Goal: Use online tool/utility: Utilize a website feature to perform a specific function

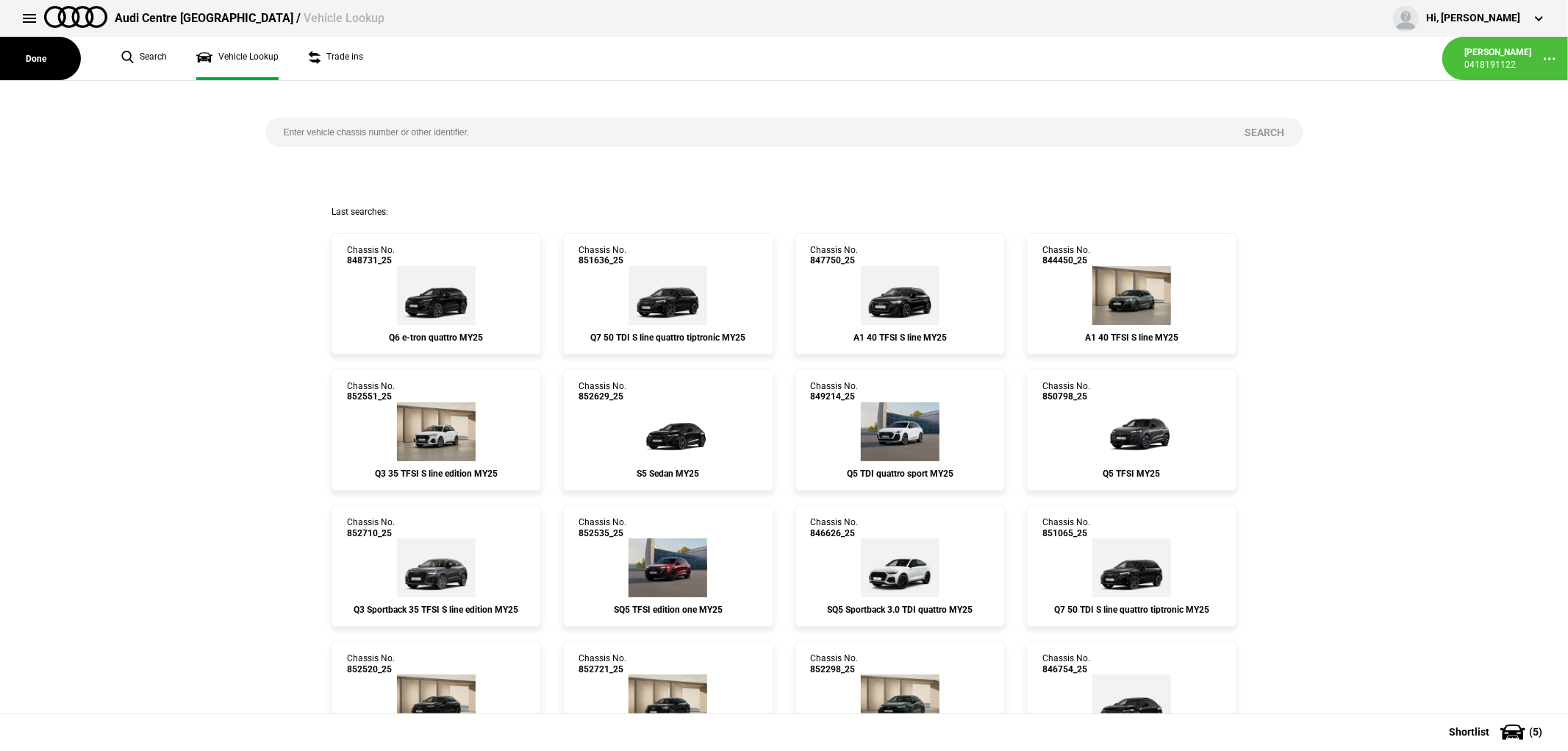
click at [365, 145] on input "search" at bounding box center [745, 132] width 961 height 29
type input "850792"
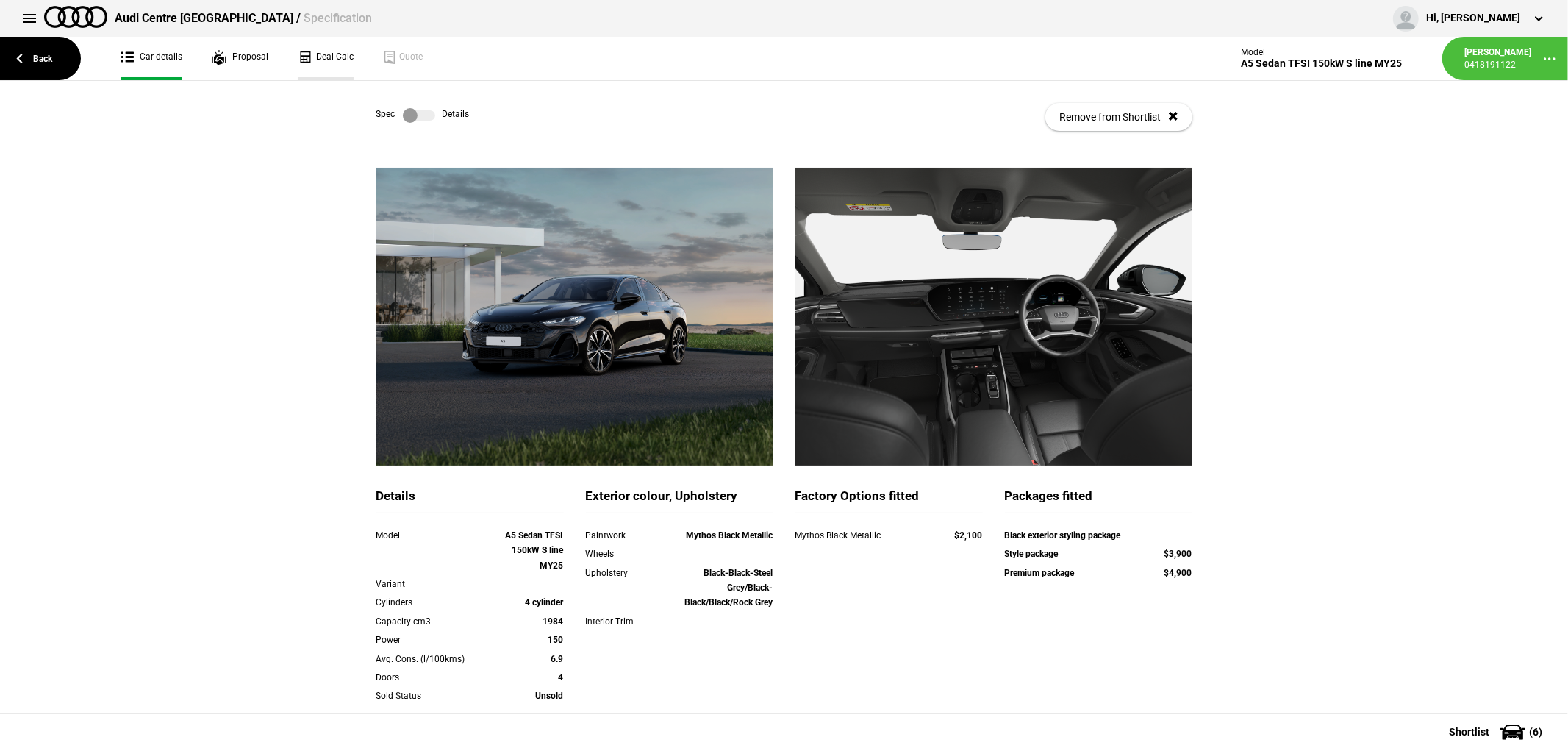
click at [324, 47] on link "Deal Calc" at bounding box center [325, 58] width 56 height 44
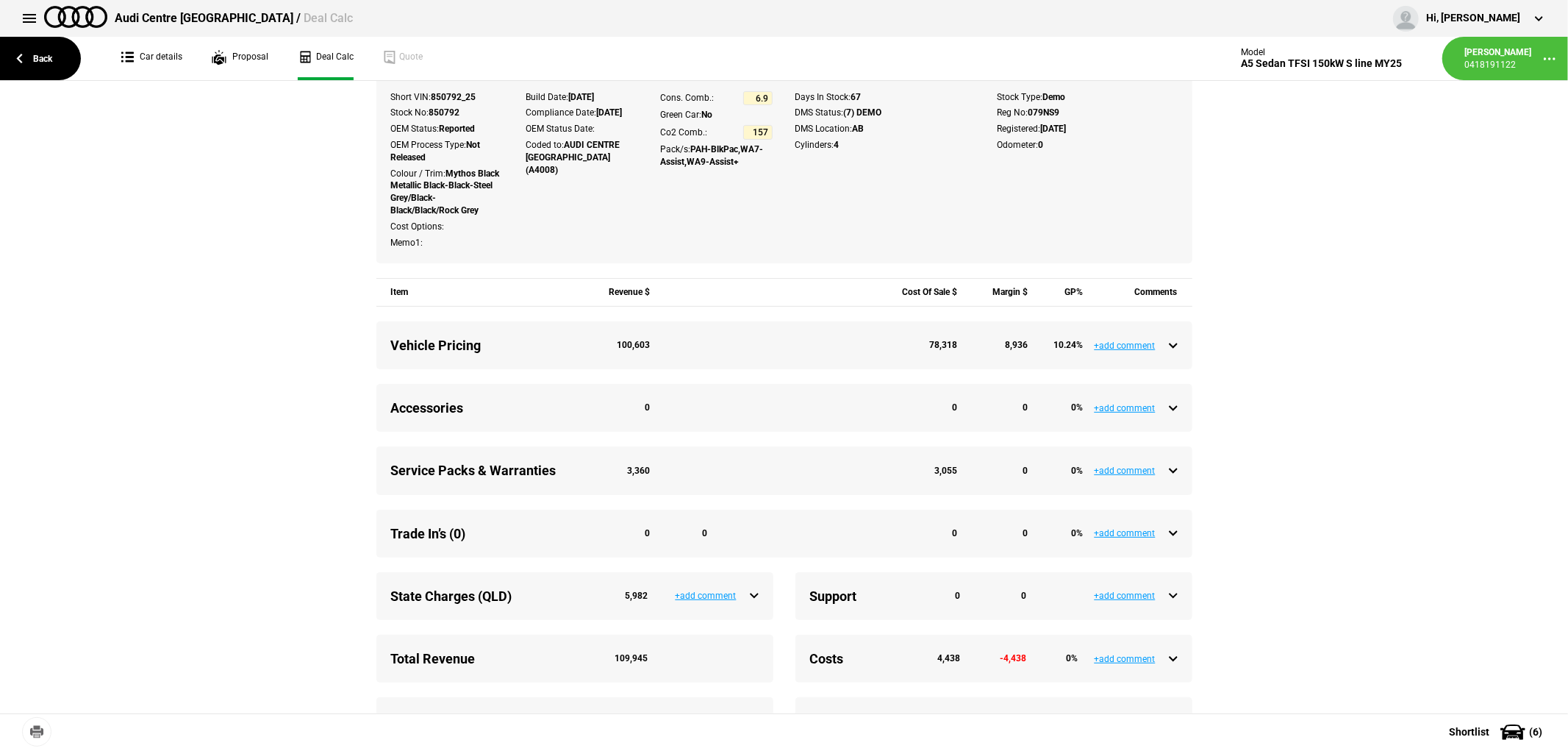
scroll to position [408, 0]
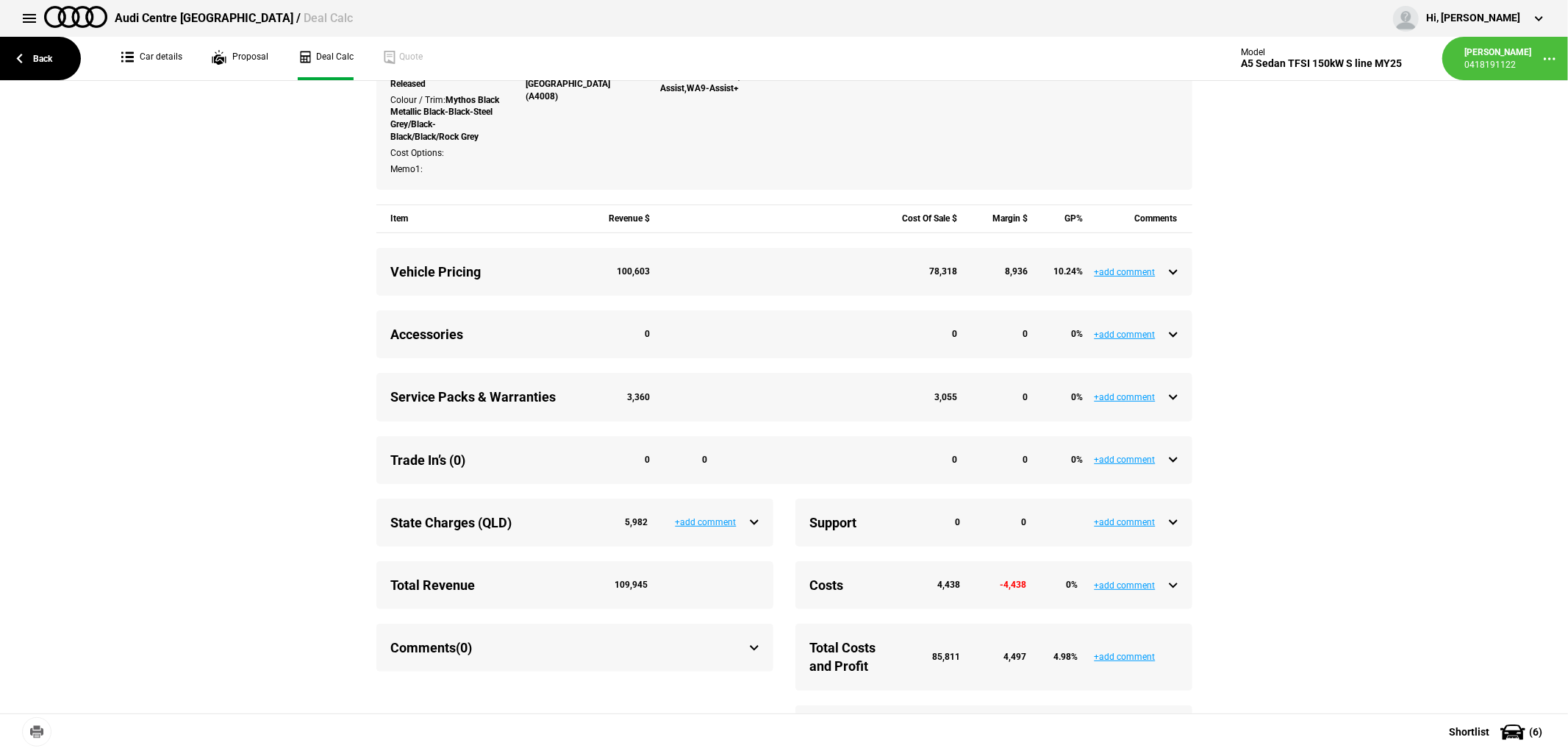
click at [1165, 398] on div "Service Packs & Warranties 3,360 3,055 0 0 %" at bounding box center [785, 396] width 787 height 19
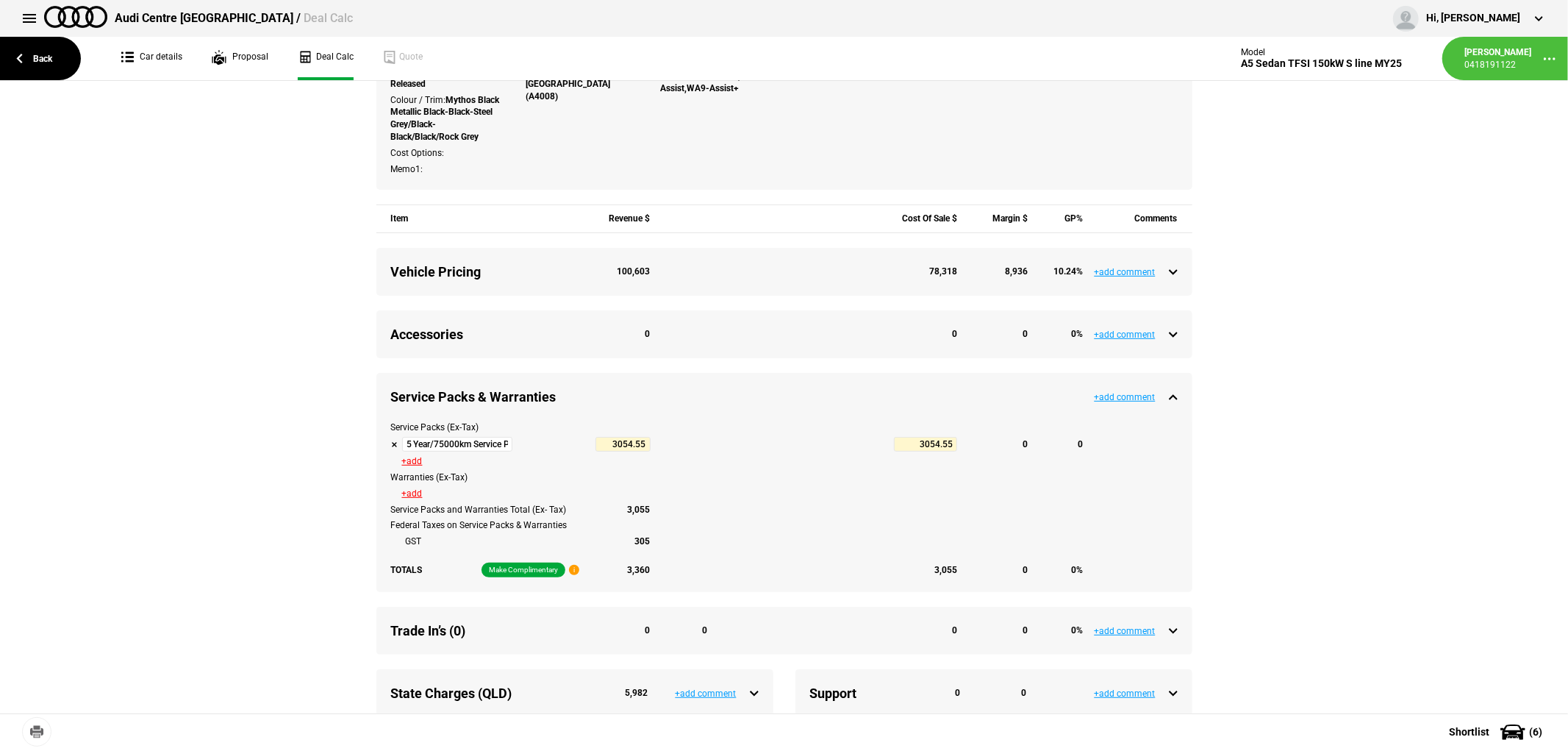
click at [392, 446] on button at bounding box center [395, 444] width 8 height 8
type input "7551.76"
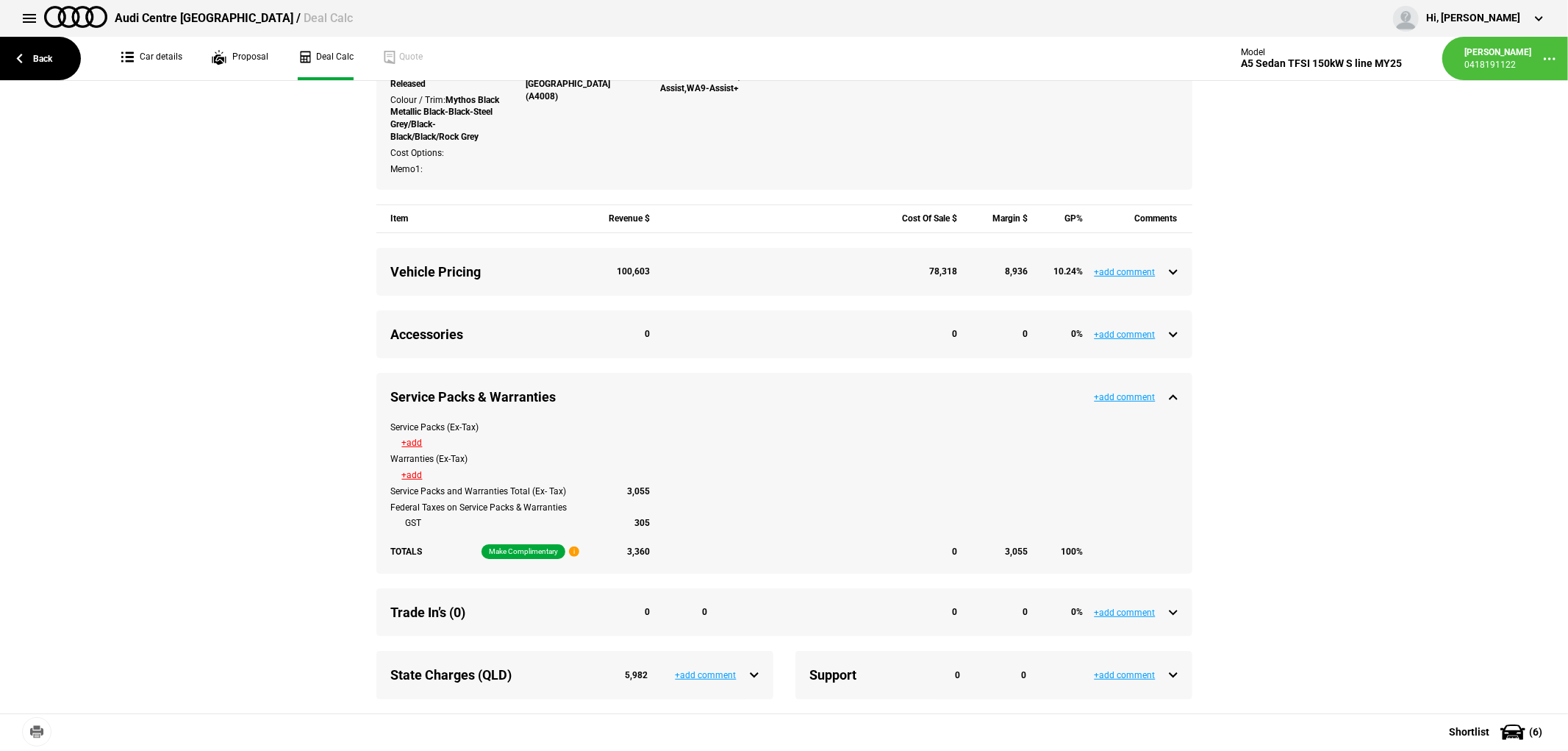
type input "106415.05"
type input "4497.21"
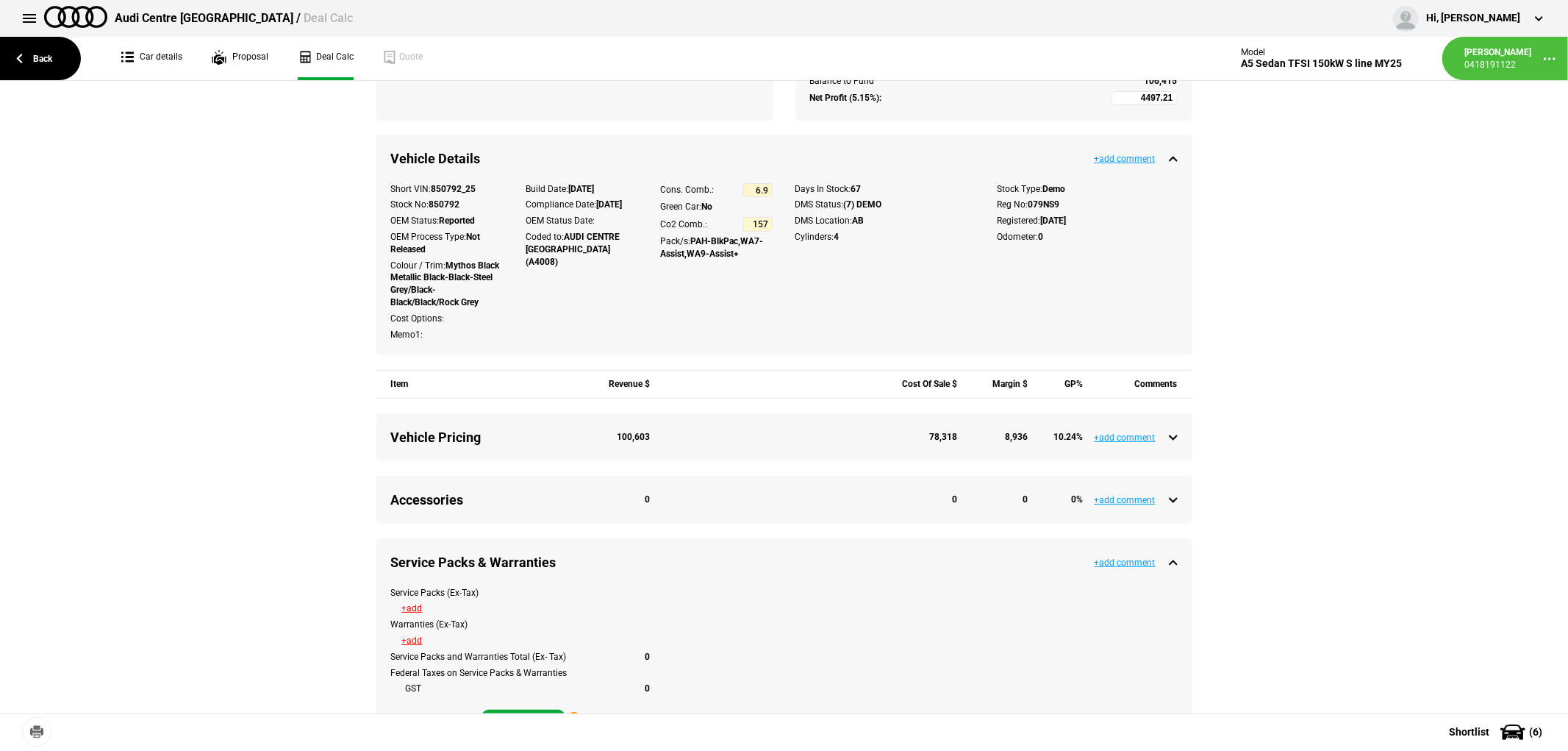
scroll to position [0, 0]
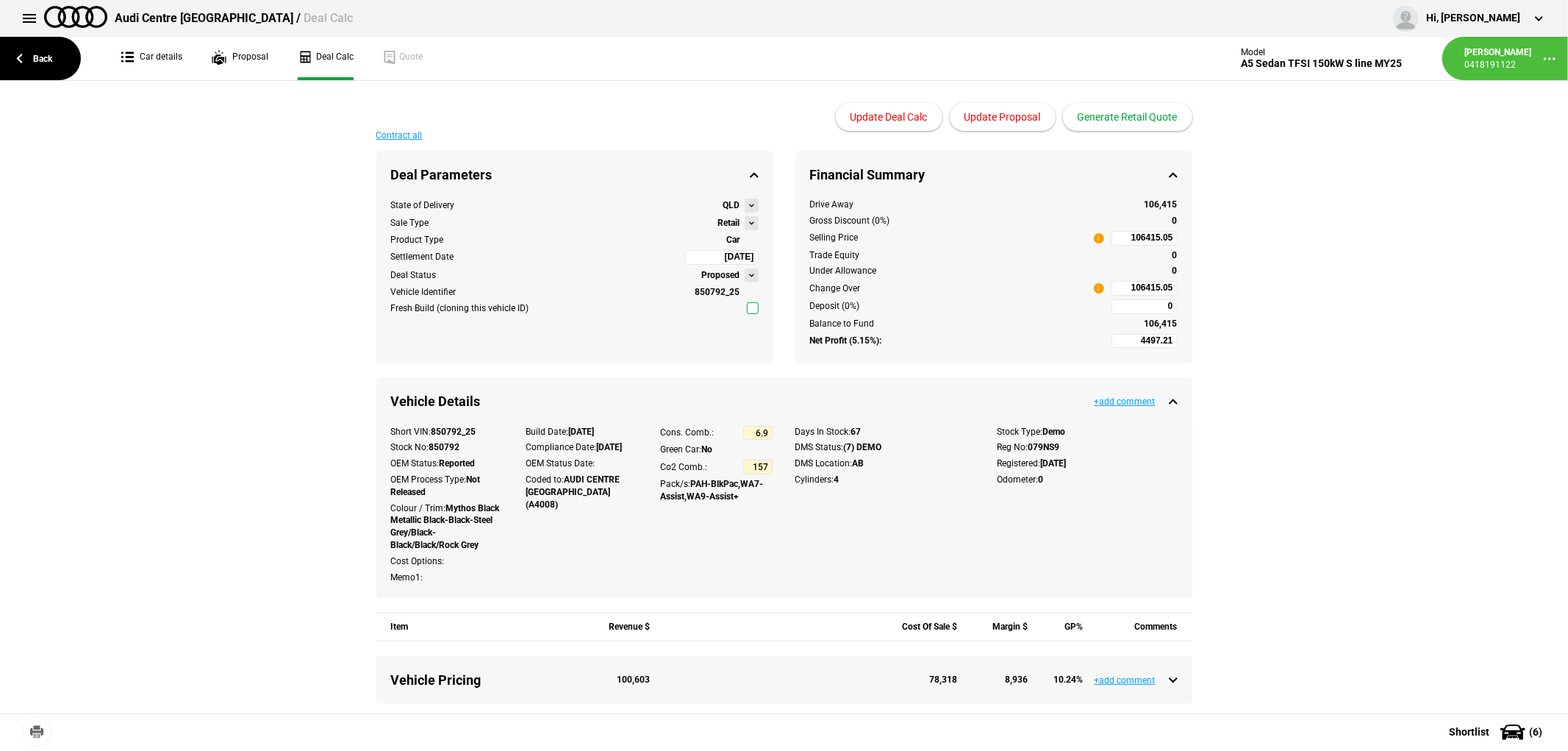
click at [1111, 291] on input "106415.05" at bounding box center [1144, 287] width 66 height 15
type input "106415.05"
type input "-653.17"
type input "96800"
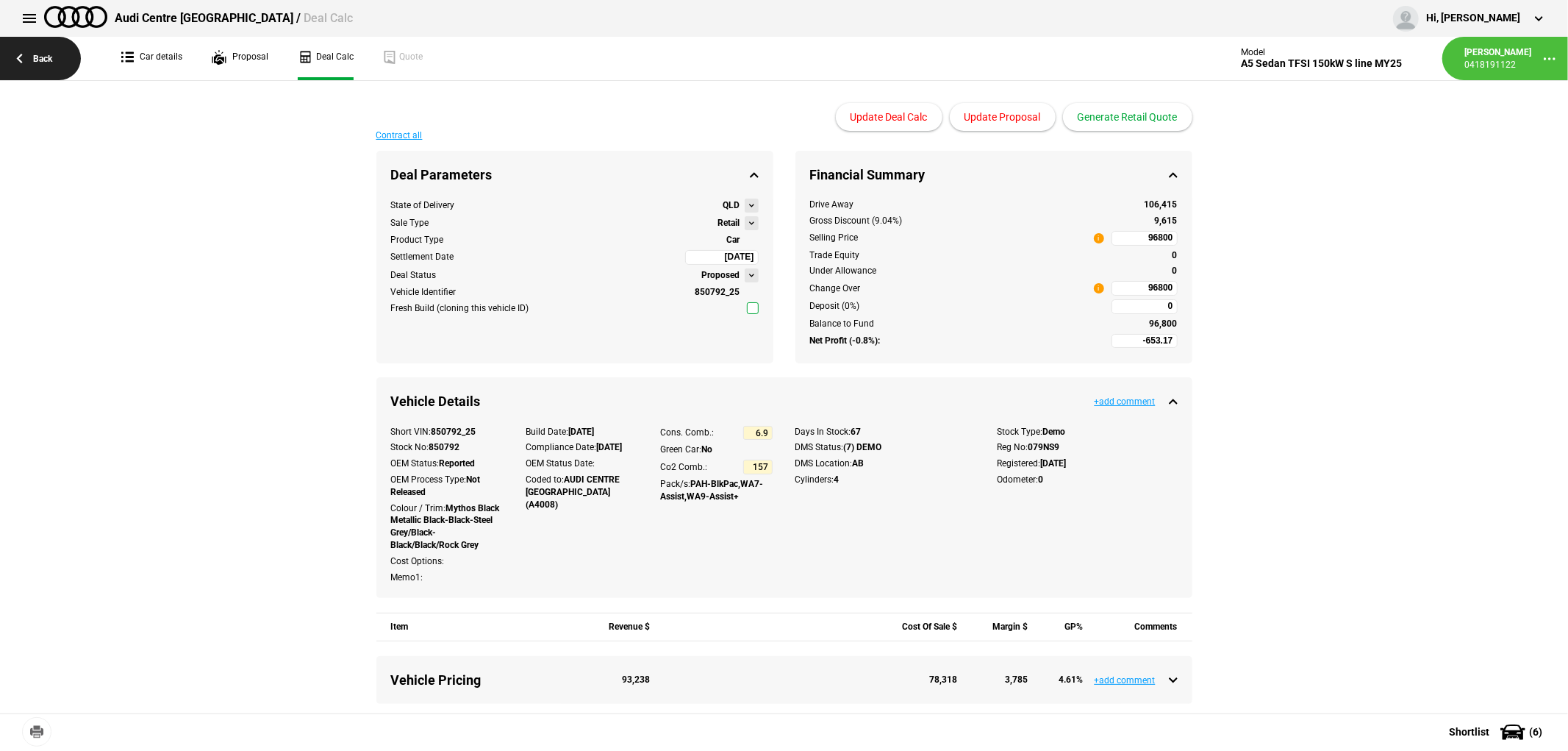
click at [22, 57] on link "Back" at bounding box center [40, 58] width 81 height 44
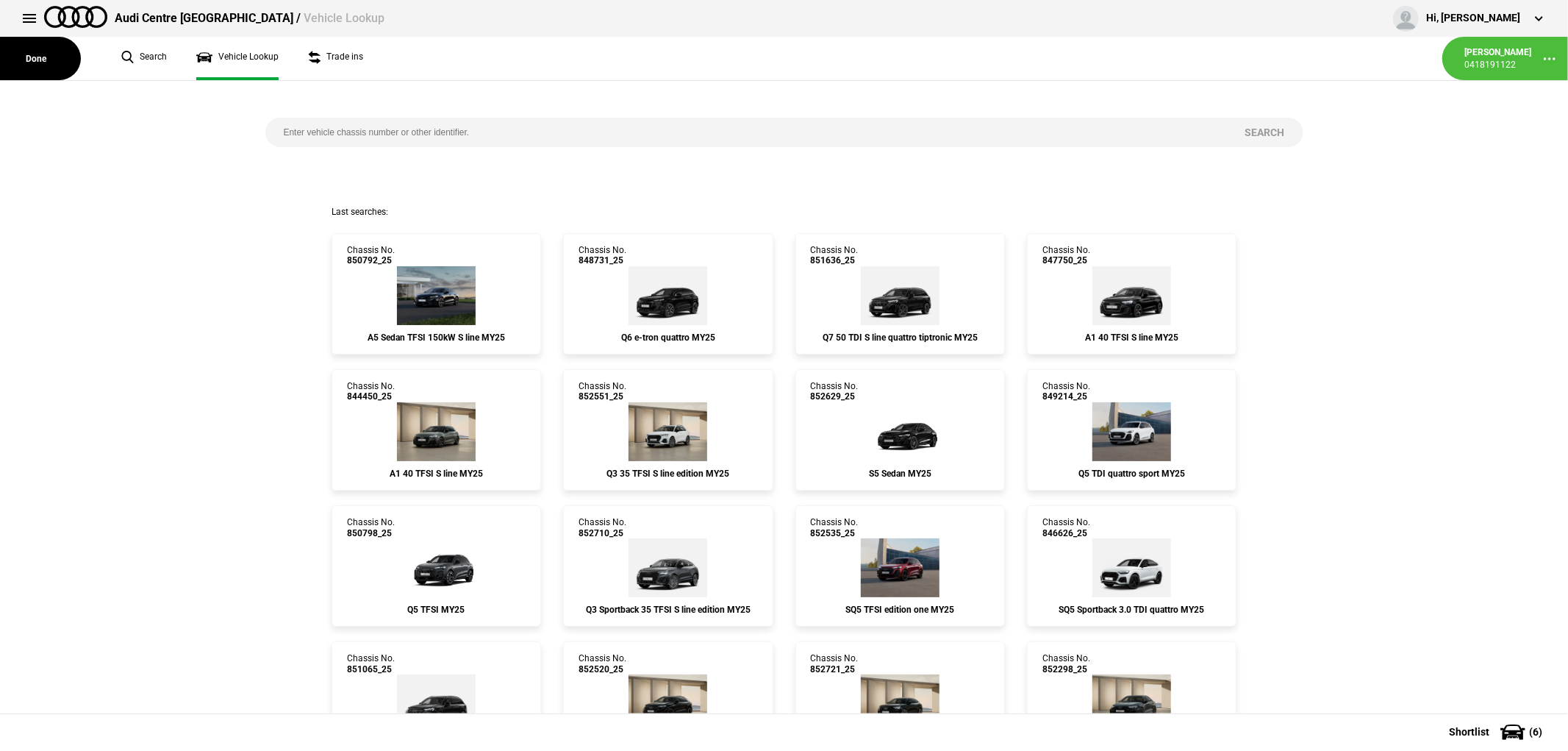
click at [398, 131] on input "search" at bounding box center [745, 132] width 961 height 29
type input "846836"
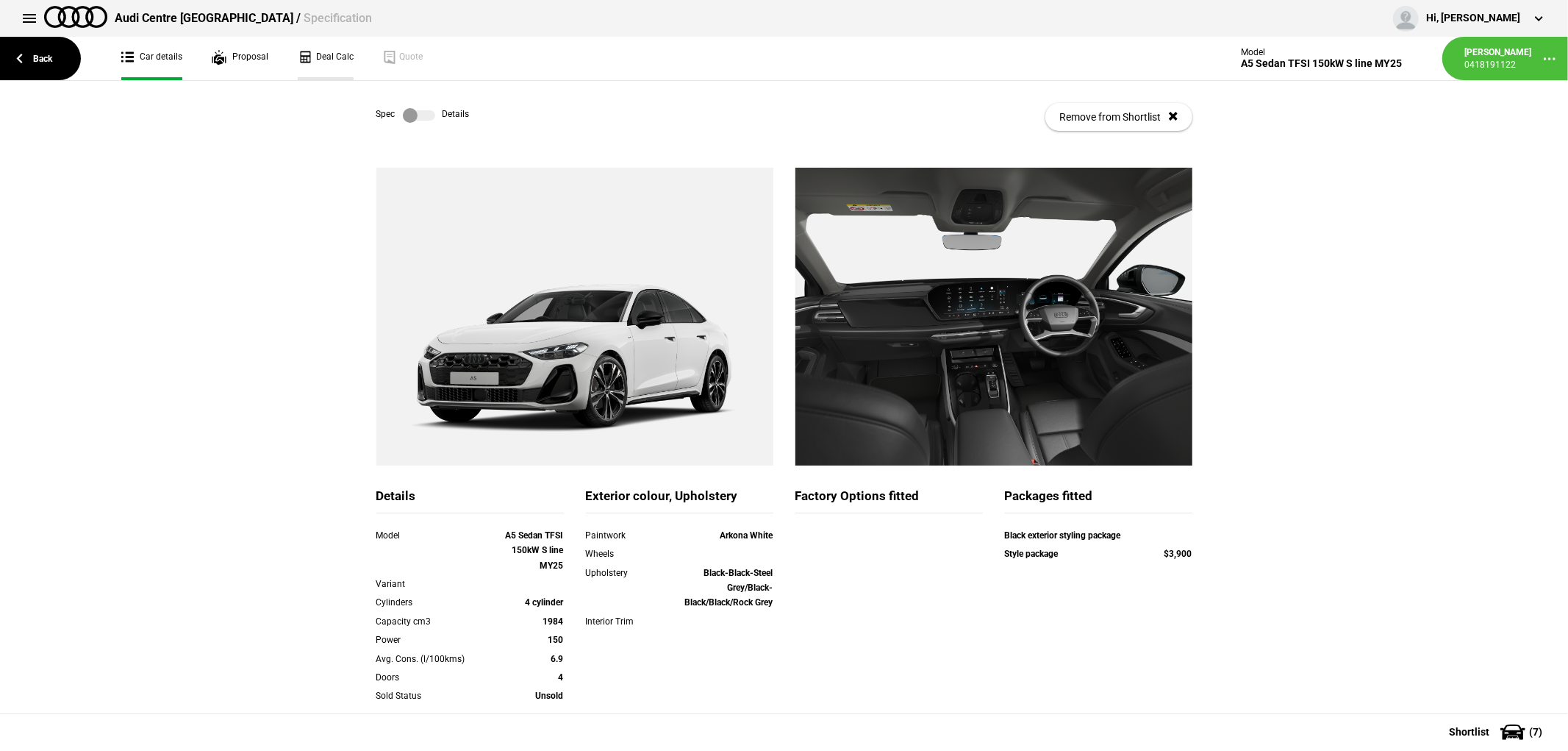
click at [339, 59] on link "Deal Calc" at bounding box center [325, 58] width 56 height 44
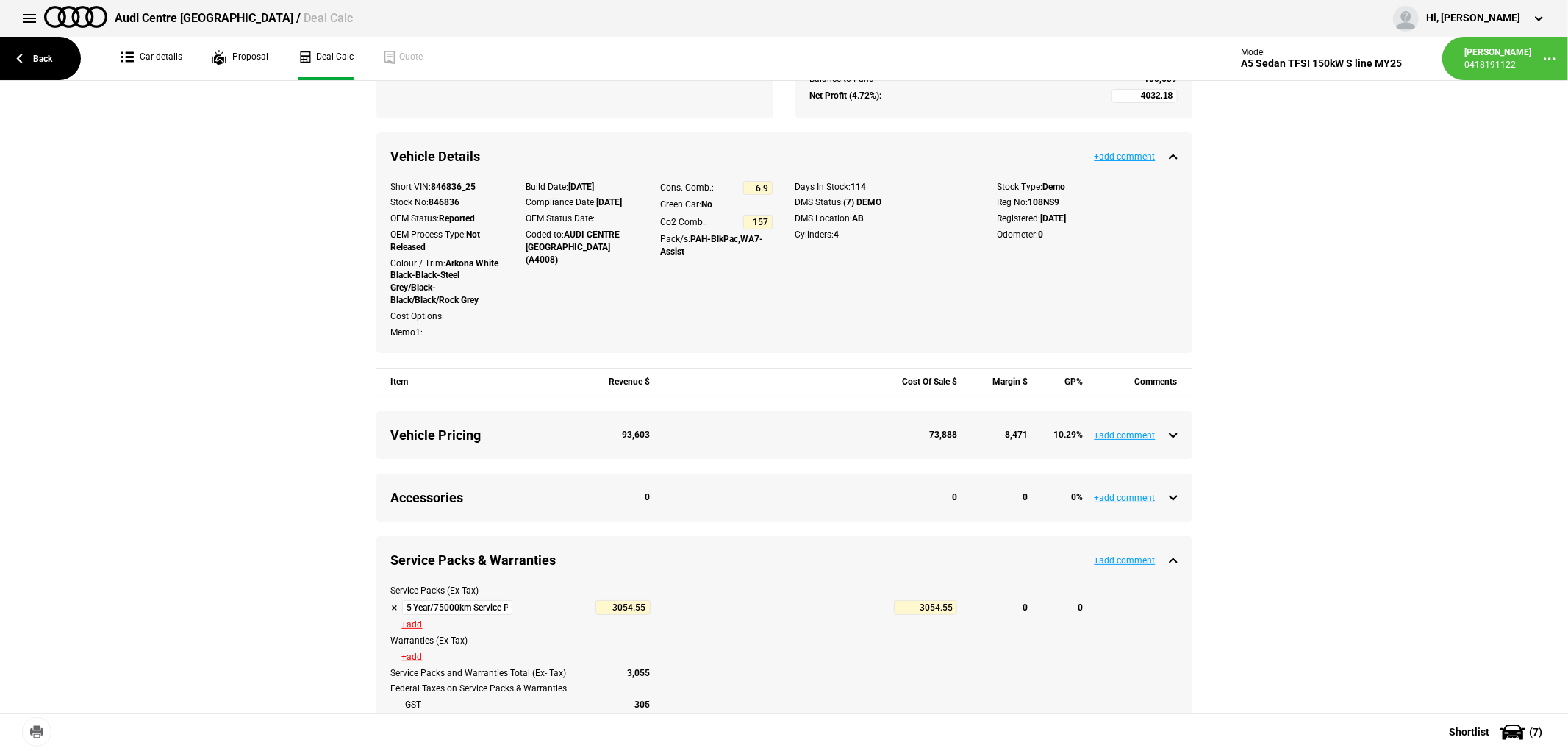
scroll to position [490, 0]
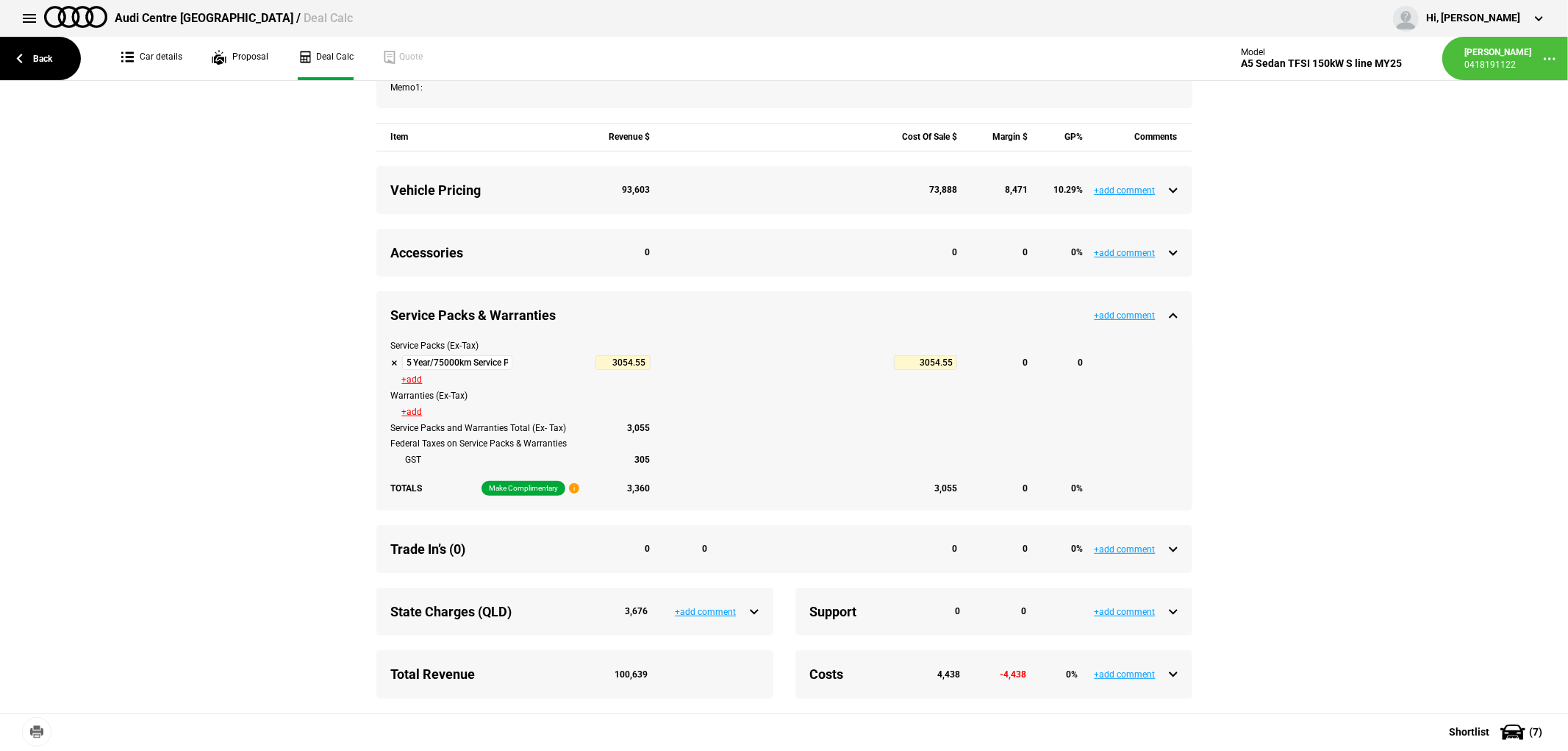
click at [392, 363] on button at bounding box center [395, 362] width 8 height 8
type input "7086.73"
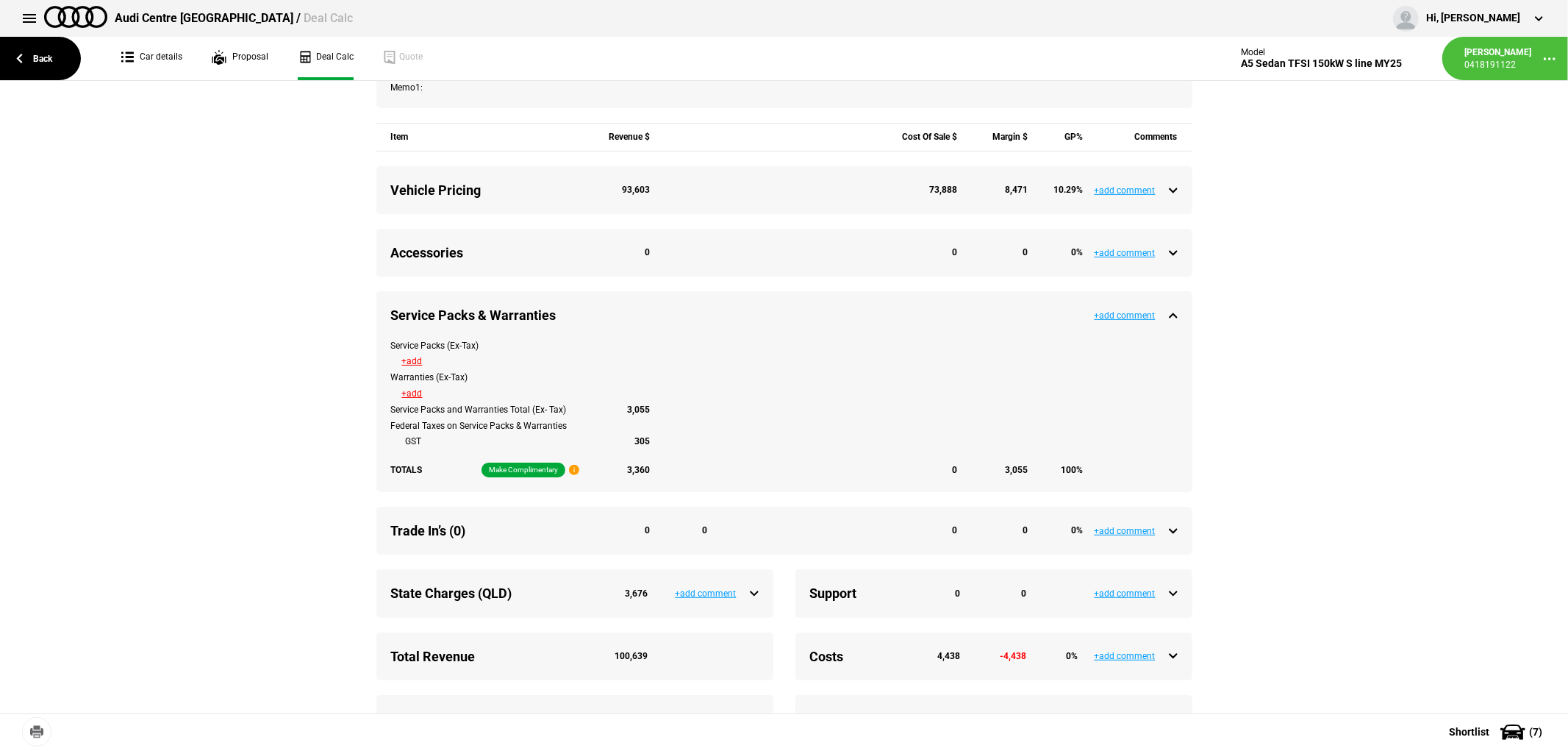
type input "97177.05"
type input "4032.18"
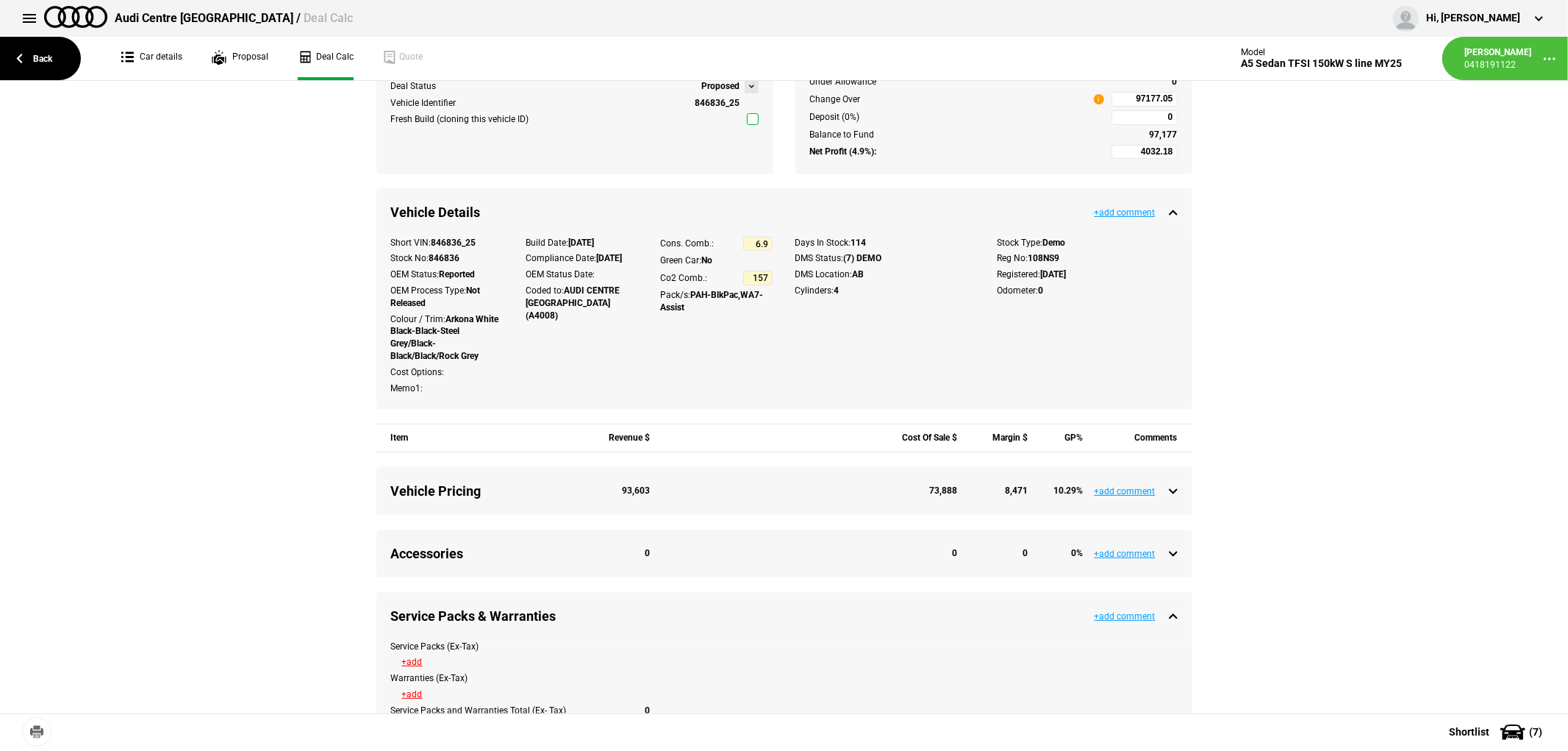
scroll to position [0, 0]
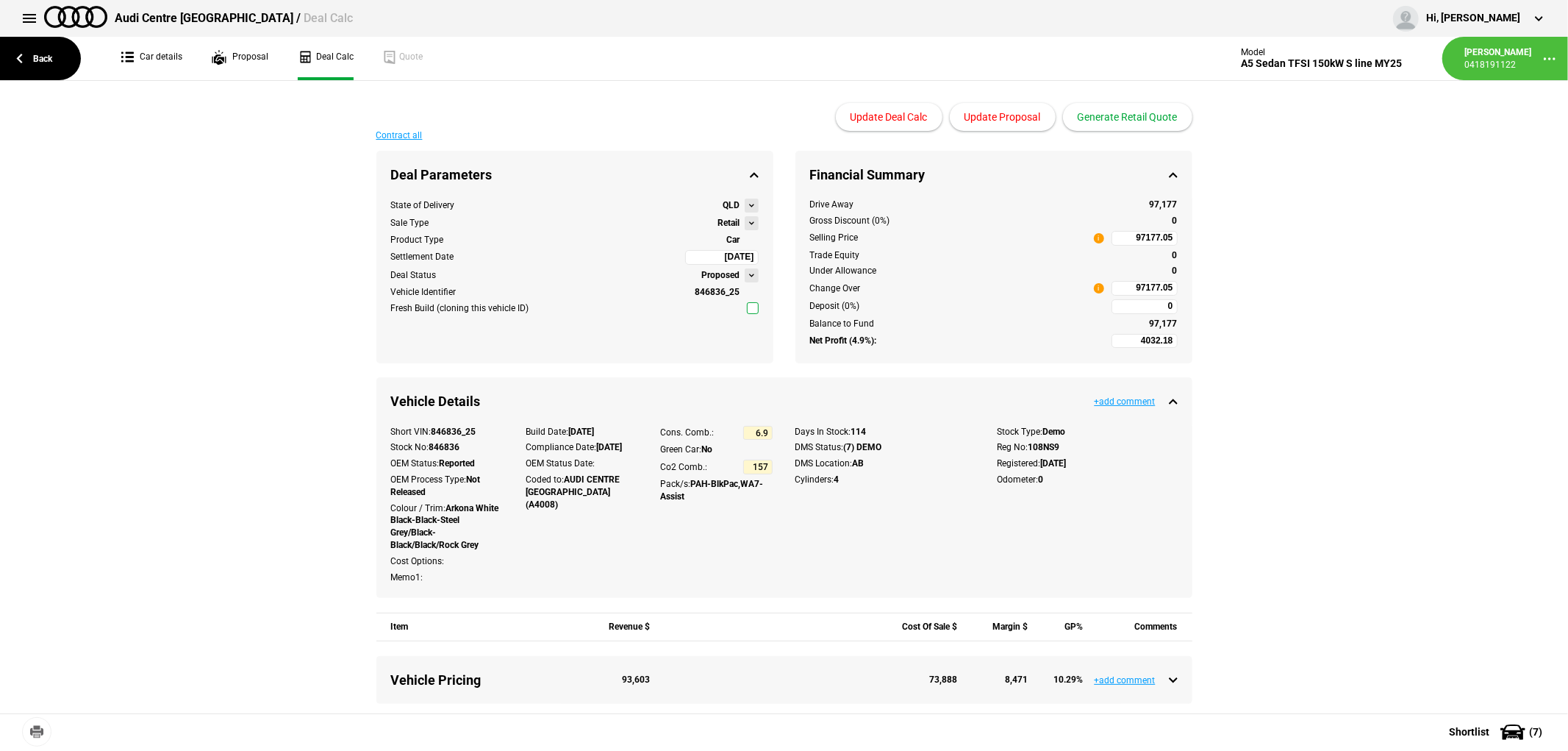
click at [1117, 283] on input "97177.05" at bounding box center [1144, 287] width 66 height 15
type input "97177.05"
type input "2546.83"
type input "94990"
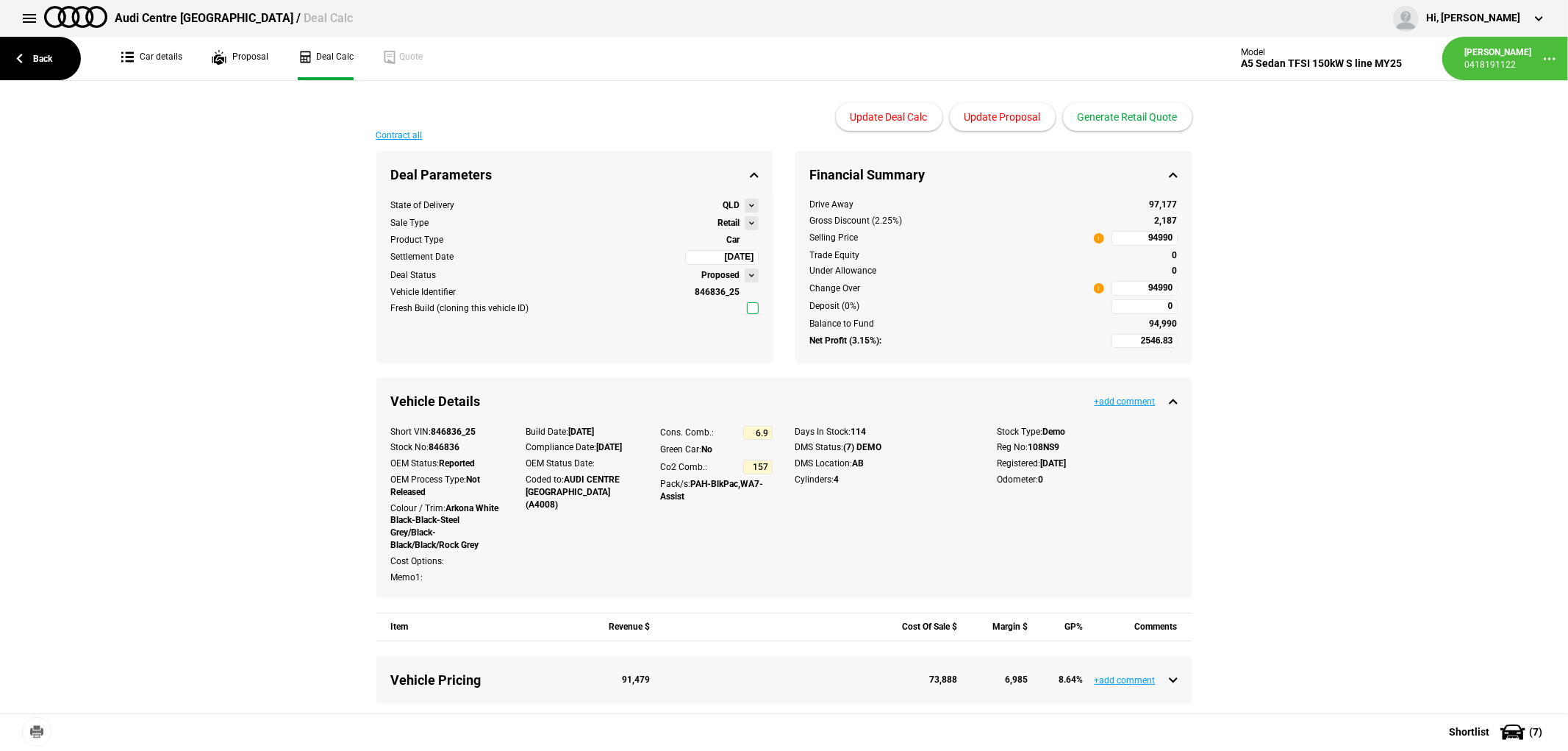
type input "-846.88"
type input "89990"
